Goal: Transaction & Acquisition: Purchase product/service

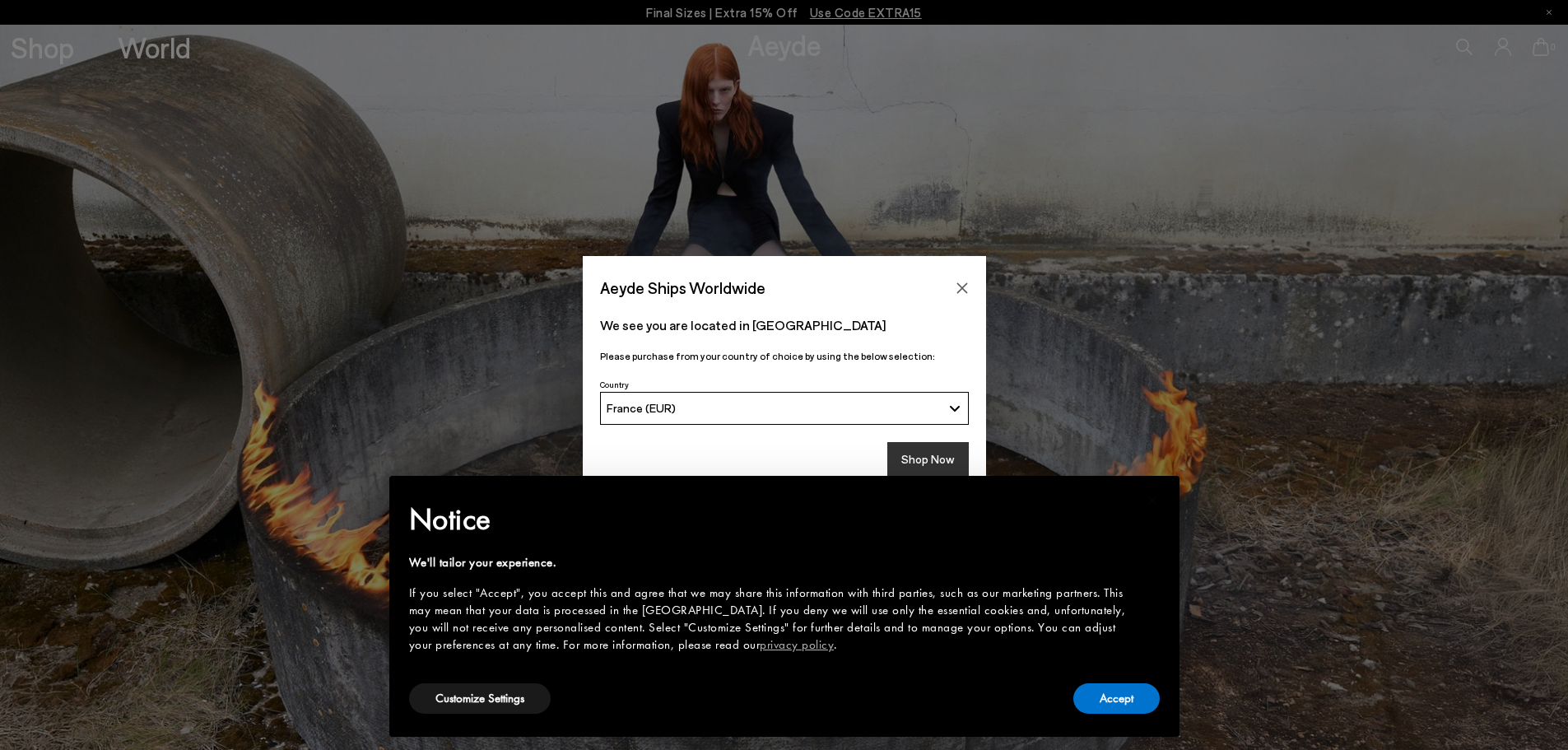
click at [918, 447] on button "Shop Now" at bounding box center [928, 460] width 81 height 35
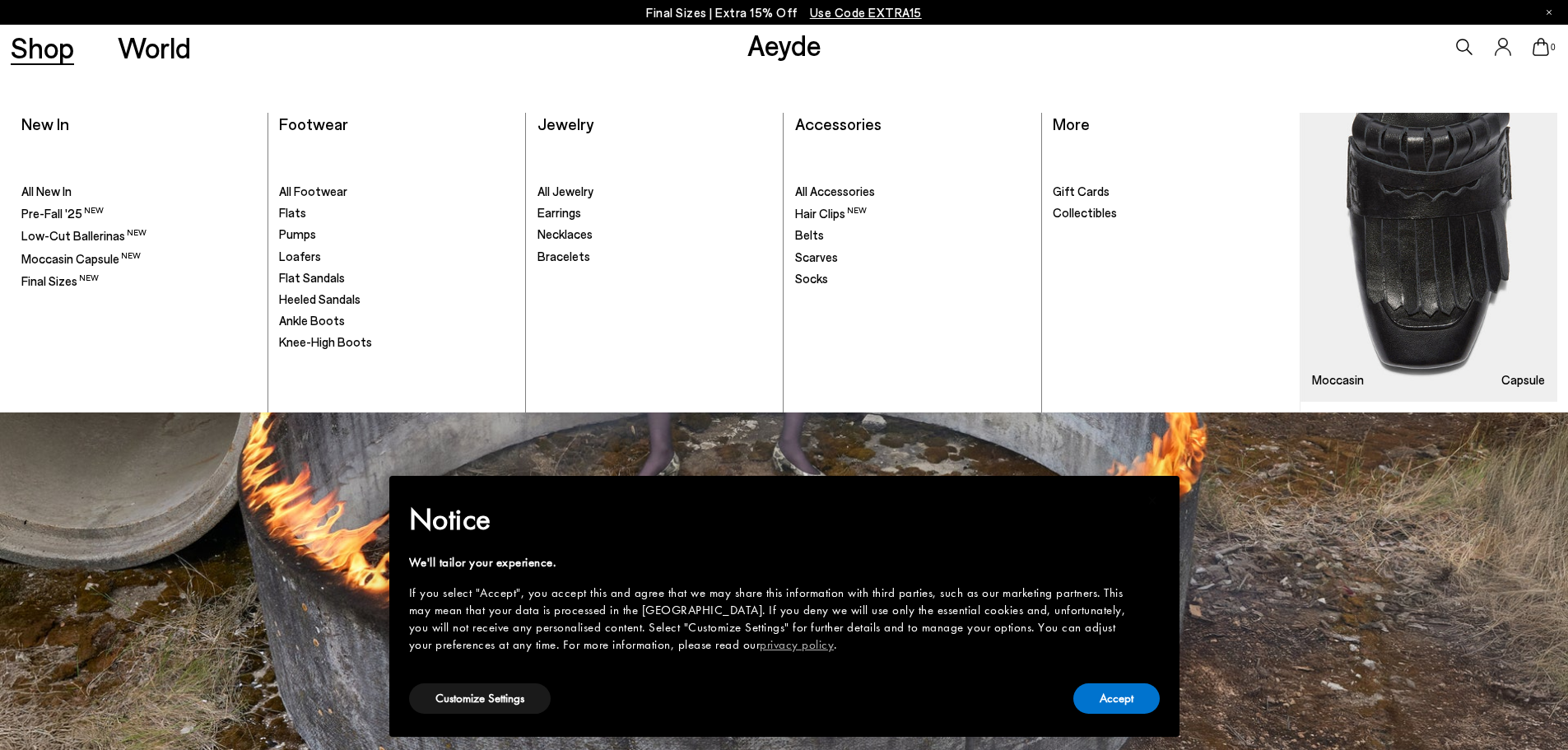
click at [50, 56] on link "Shop" at bounding box center [42, 47] width 64 height 29
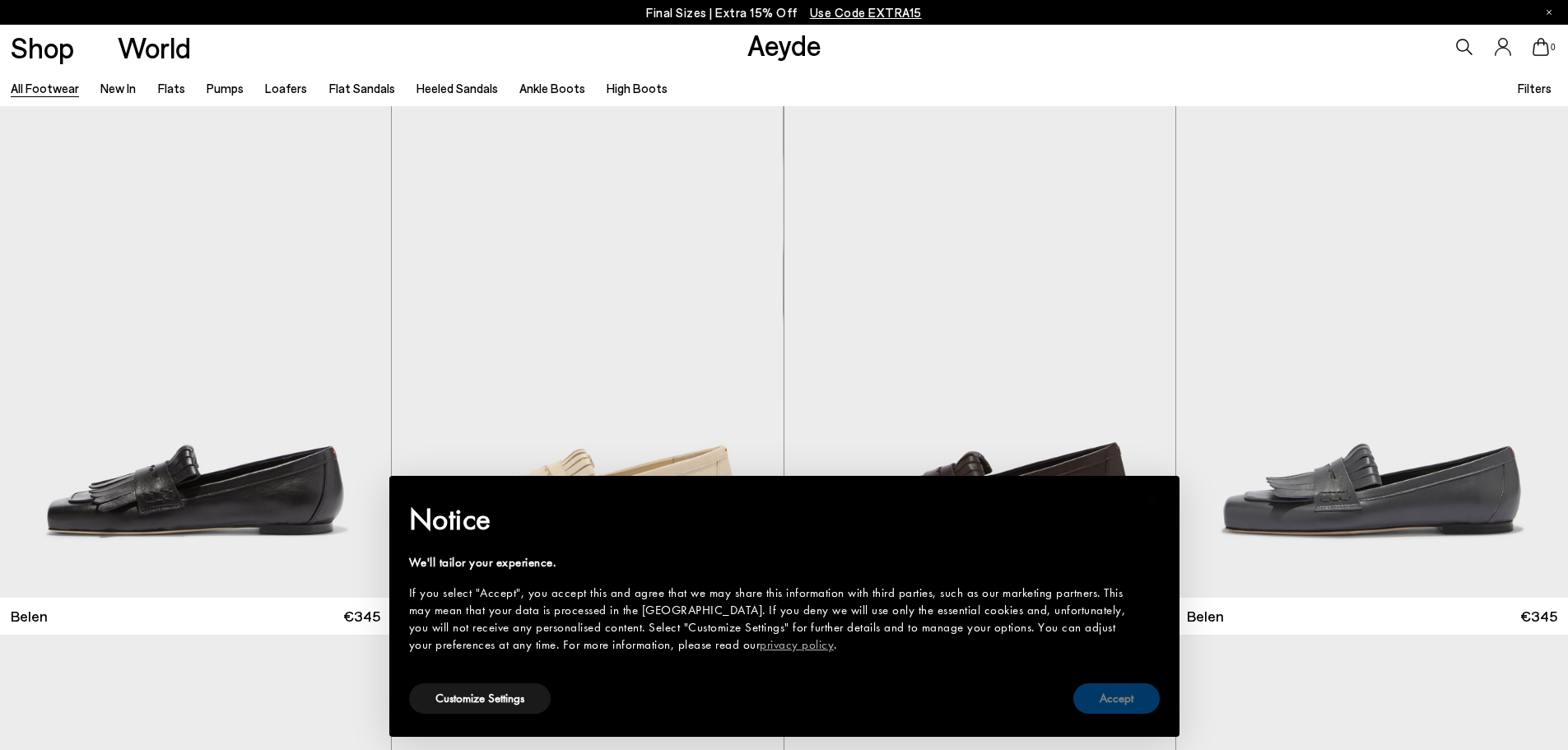
click at [1117, 695] on button "Accept" at bounding box center [1117, 699] width 87 height 30
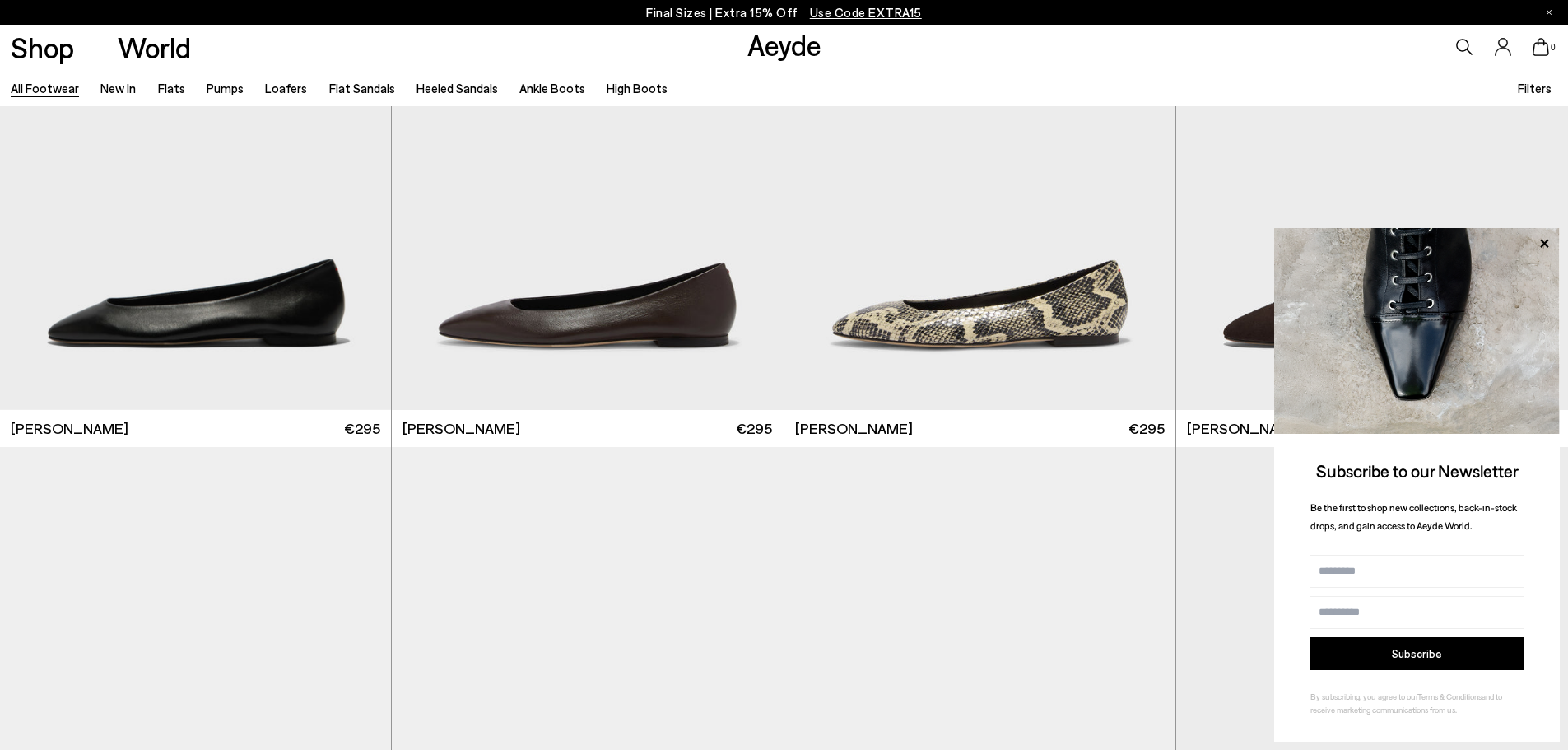
scroll to position [3377, 0]
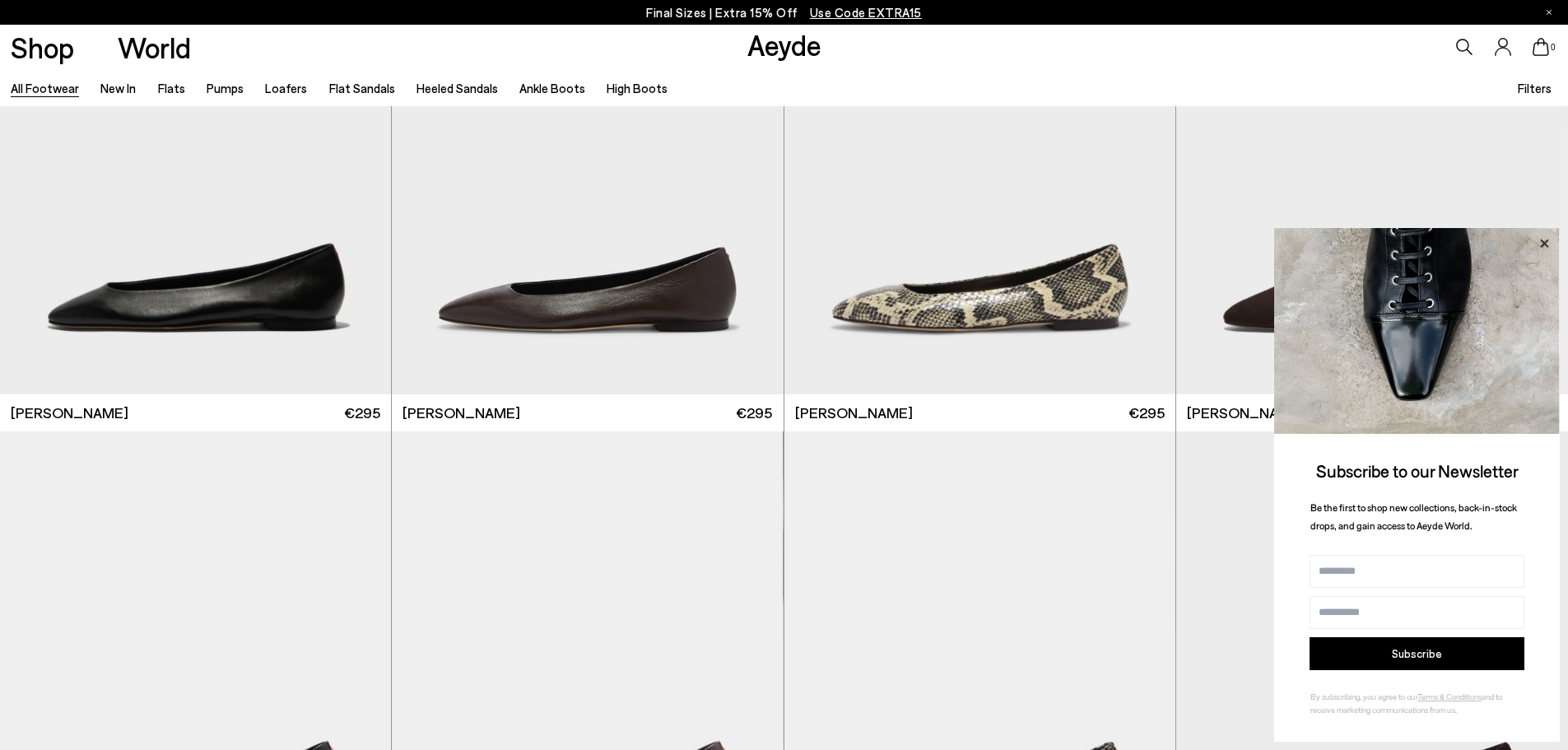
click at [1545, 240] on icon at bounding box center [1545, 244] width 21 height 22
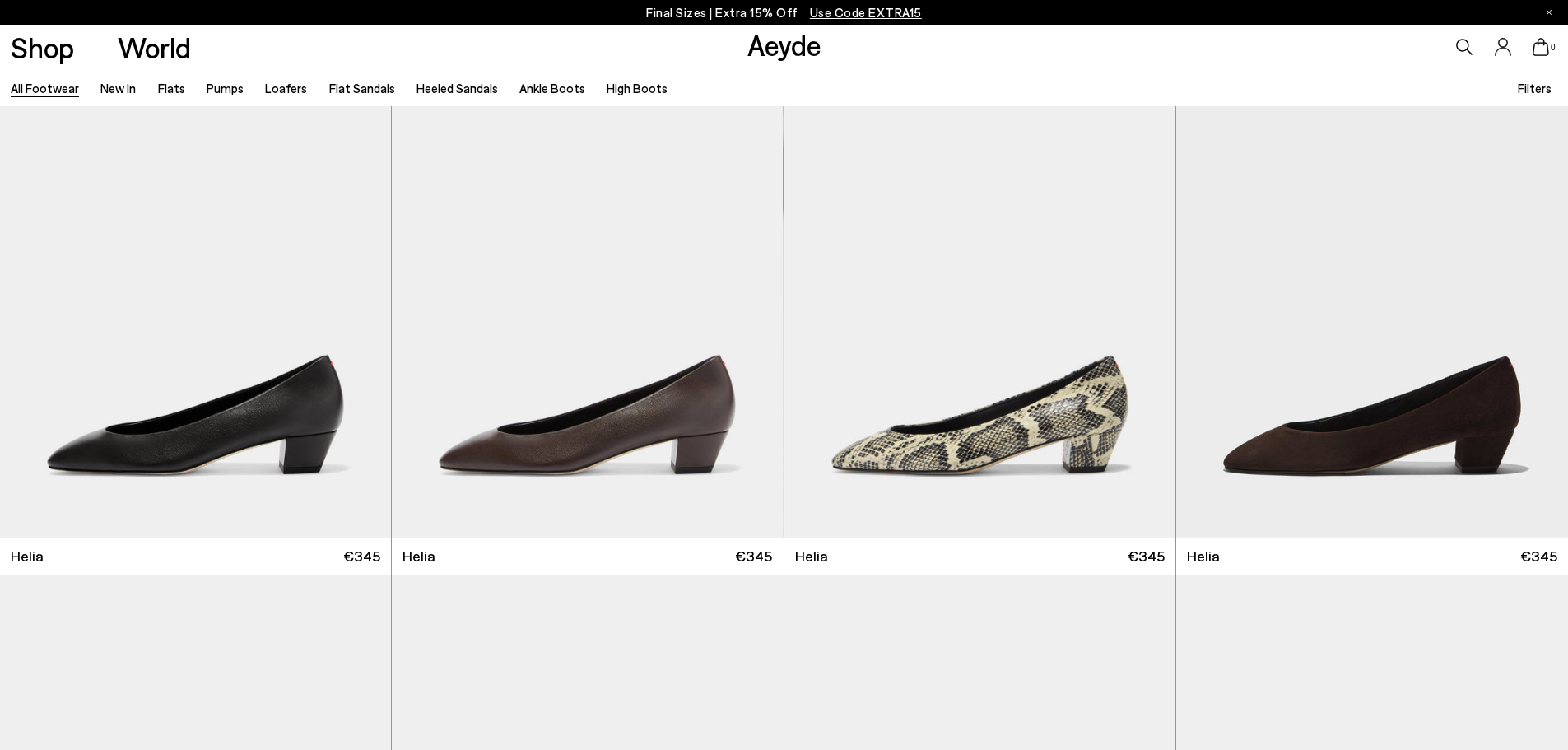
scroll to position [3789, 0]
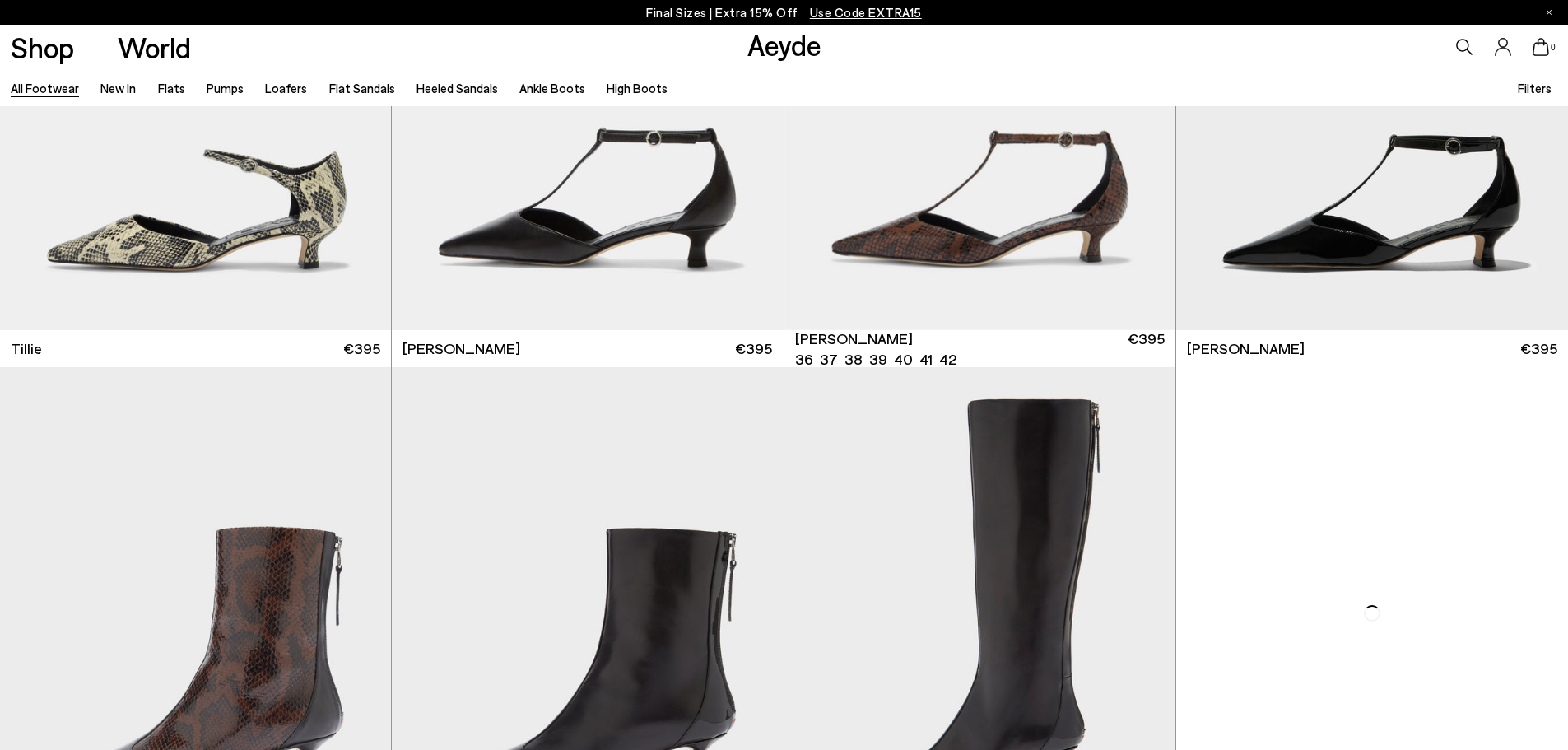
scroll to position [6096, 0]
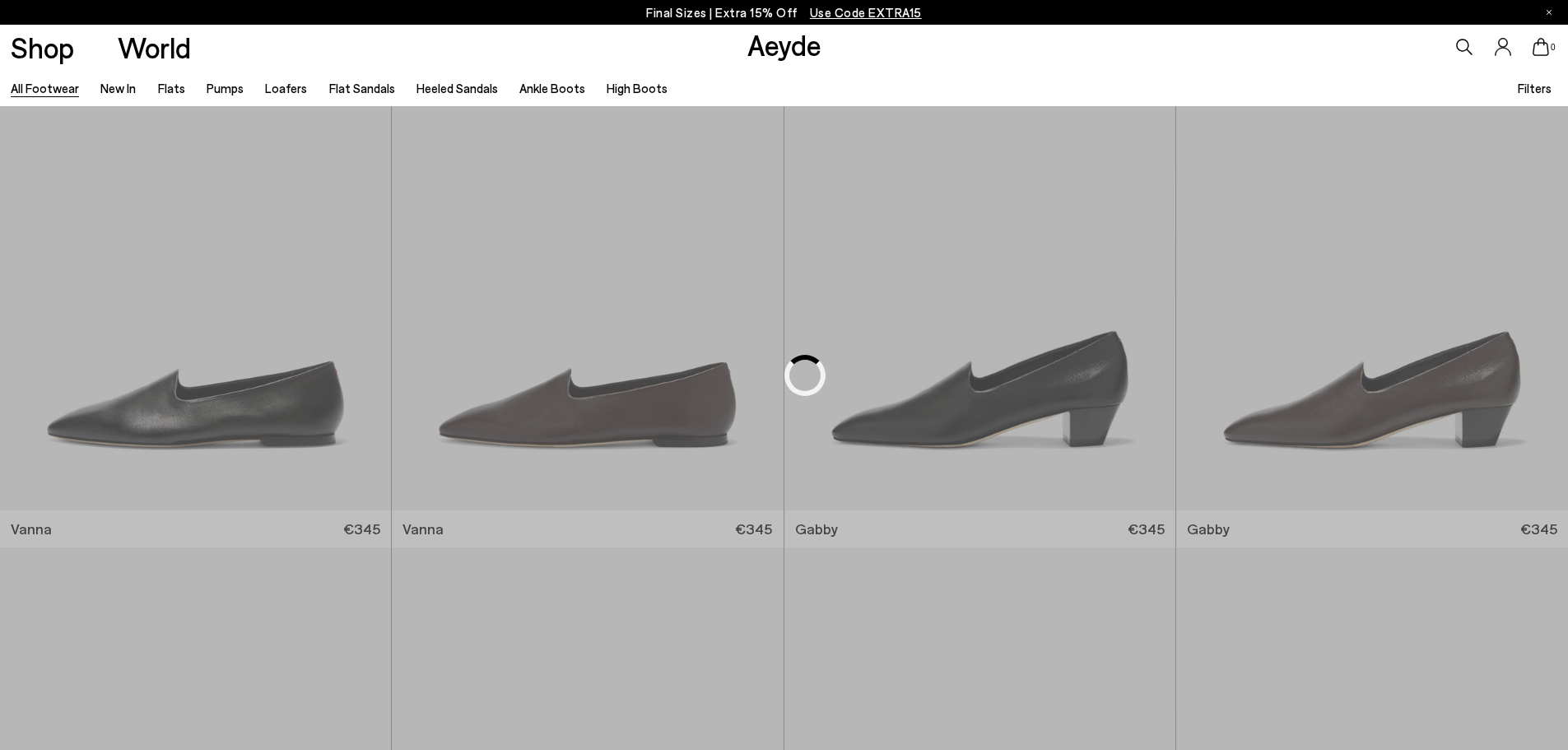
scroll to position [1292, 0]
